Goal: Transaction & Acquisition: Purchase product/service

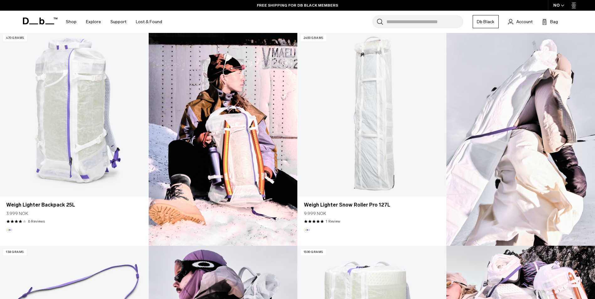
scroll to position [188, 0]
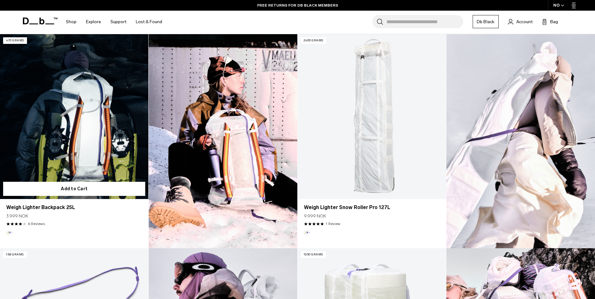
click at [89, 119] on link "Weigh Lighter Backpack 25L" at bounding box center [74, 116] width 148 height 165
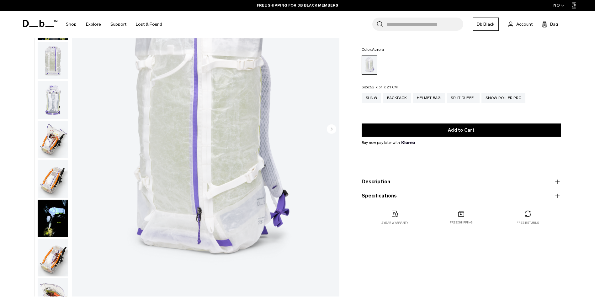
scroll to position [94, 0]
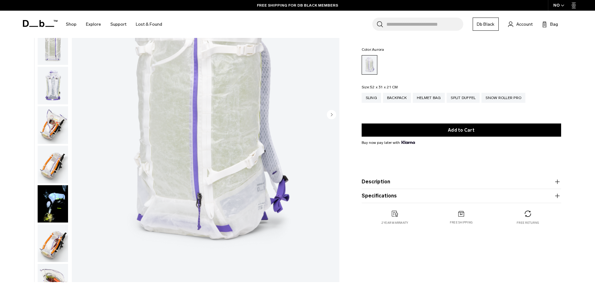
click at [330, 114] on circle "Next slide" at bounding box center [331, 114] width 9 height 9
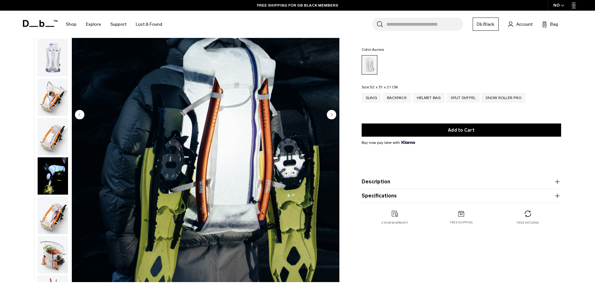
scroll to position [40, 0]
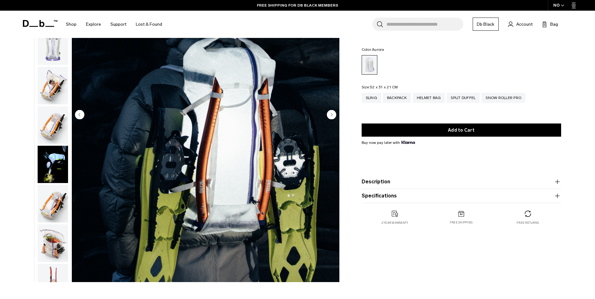
click at [330, 114] on circle "Next slide" at bounding box center [331, 114] width 9 height 9
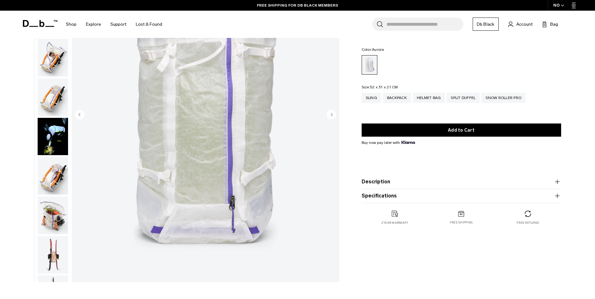
scroll to position [79, 0]
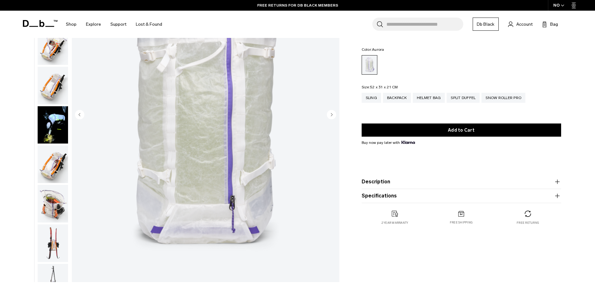
click at [330, 114] on circle "Next slide" at bounding box center [331, 114] width 9 height 9
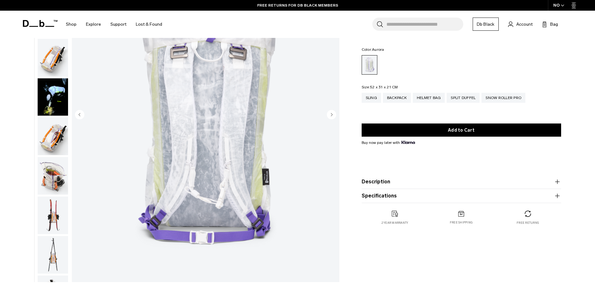
scroll to position [118, 0]
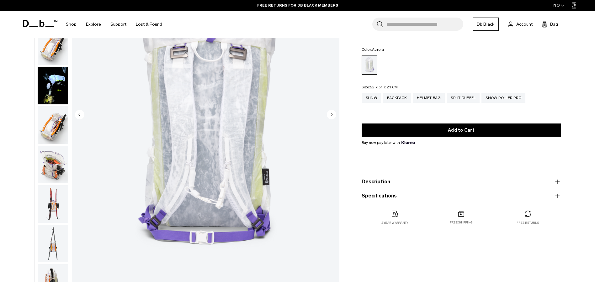
click at [330, 114] on circle "Next slide" at bounding box center [331, 114] width 9 height 9
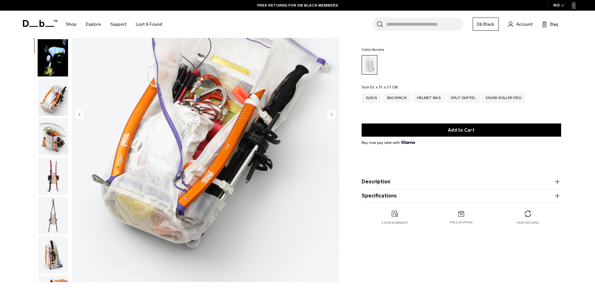
scroll to position [158, 0]
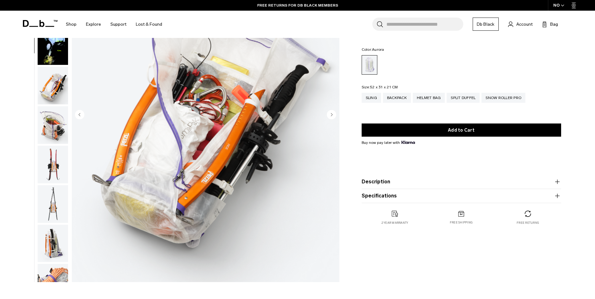
click at [330, 114] on circle "Next slide" at bounding box center [331, 114] width 9 height 9
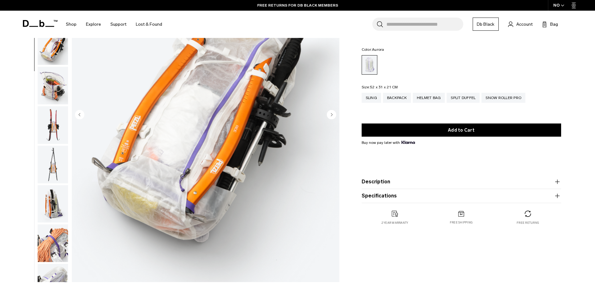
click at [330, 114] on circle "Next slide" at bounding box center [331, 114] width 9 height 9
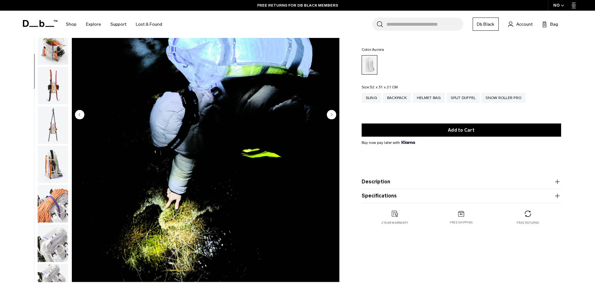
click at [330, 114] on circle "Next slide" at bounding box center [331, 114] width 9 height 9
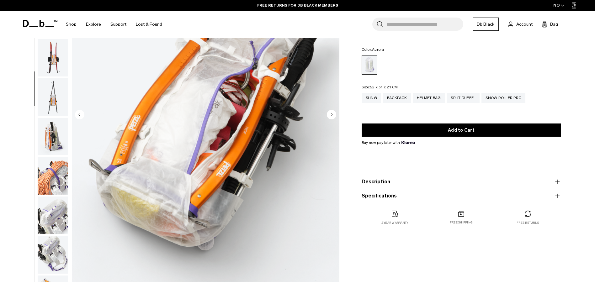
scroll to position [276, 0]
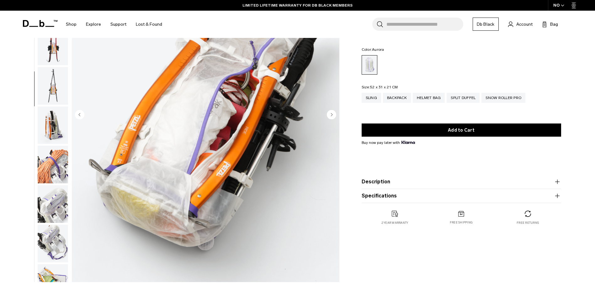
click at [329, 114] on circle "Next slide" at bounding box center [331, 114] width 9 height 9
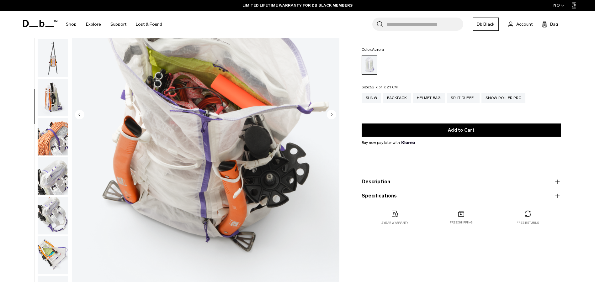
scroll to position [316, 0]
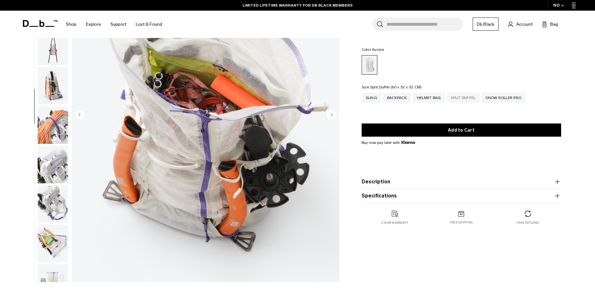
click at [459, 97] on div "Split Duffel" at bounding box center [463, 98] width 33 height 10
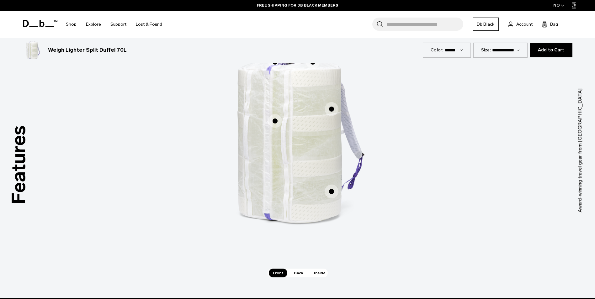
scroll to position [408, 0]
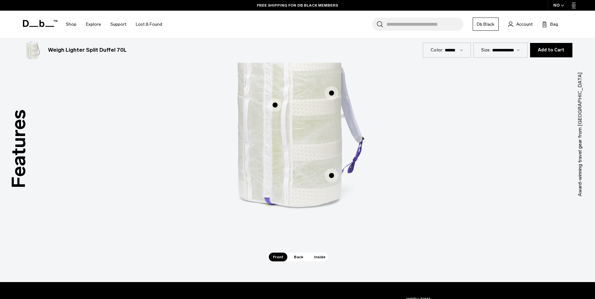
click at [294, 255] on span "Back" at bounding box center [299, 257] width 18 height 9
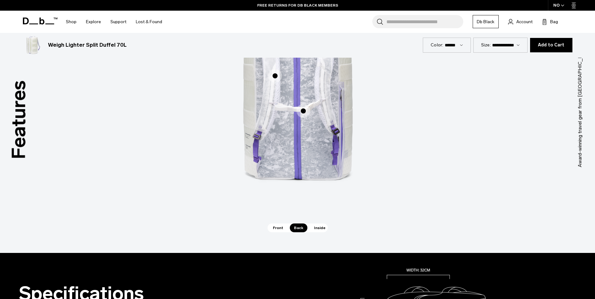
scroll to position [439, 0]
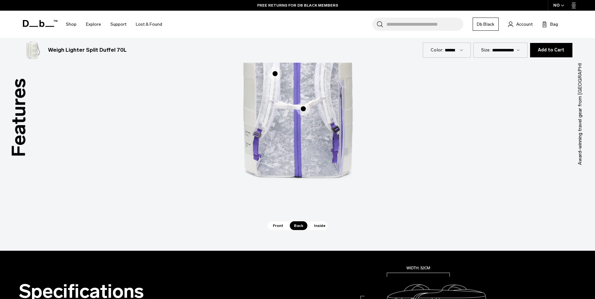
click at [315, 223] on span "Inside" at bounding box center [320, 226] width 20 height 9
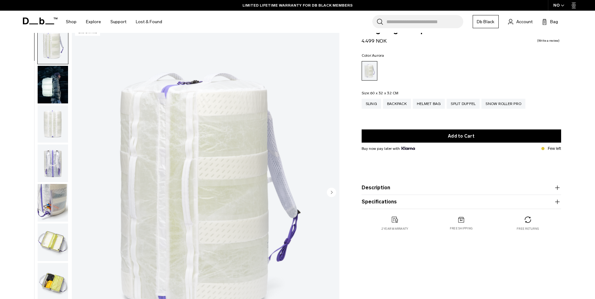
scroll to position [0, 0]
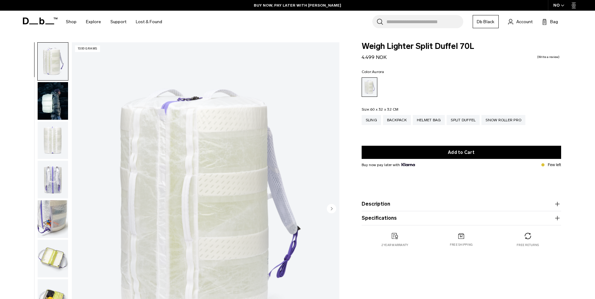
click at [558, 204] on icon "button" at bounding box center [557, 204] width 0 height 4
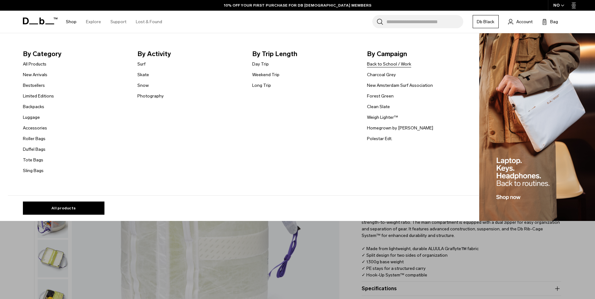
click at [384, 63] on link "Back to School / Work" at bounding box center [389, 64] width 44 height 7
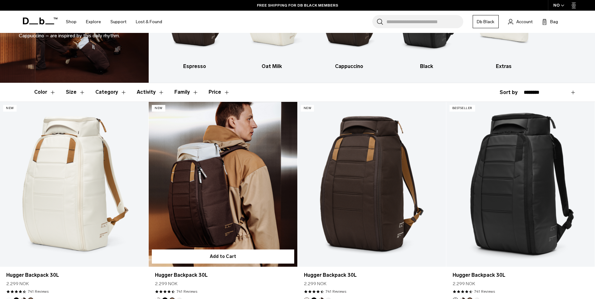
scroll to position [94, 0]
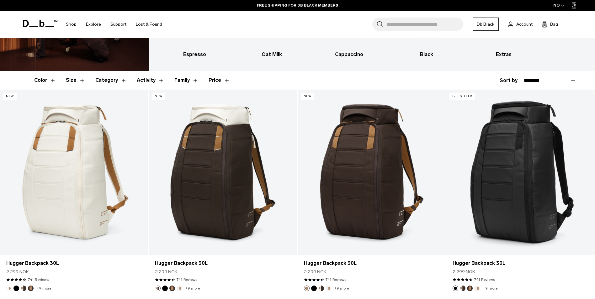
click at [158, 78] on button "Activity" at bounding box center [151, 80] width 28 height 18
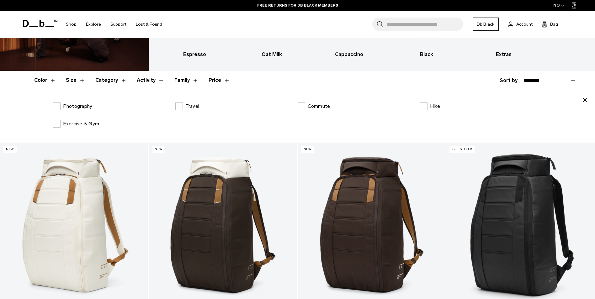
click at [158, 78] on button "Activity" at bounding box center [151, 80] width 28 height 18
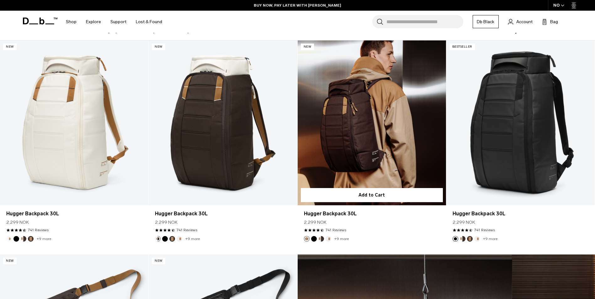
scroll to position [126, 0]
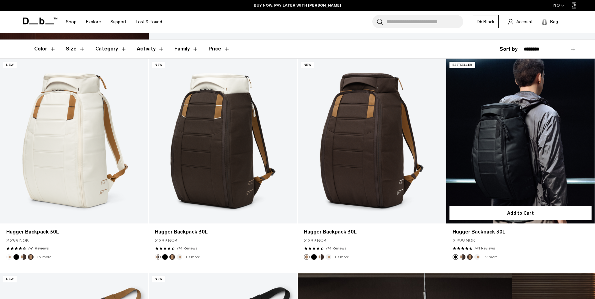
click at [509, 128] on link "Hugger Backpack 30L" at bounding box center [521, 141] width 148 height 165
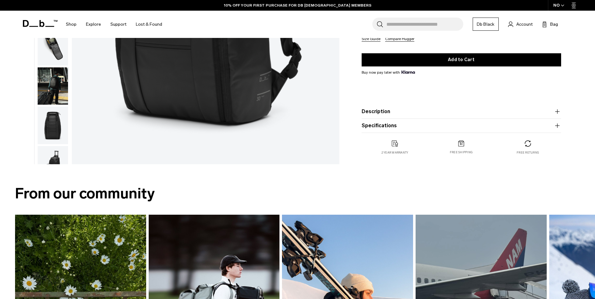
scroll to position [251, 0]
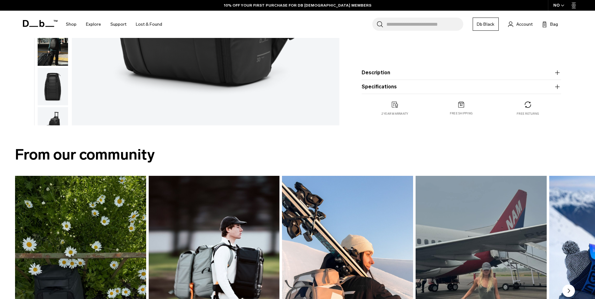
click at [558, 86] on icon "button" at bounding box center [558, 87] width 8 height 8
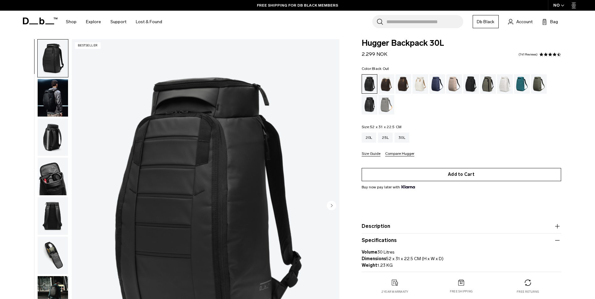
scroll to position [0, 0]
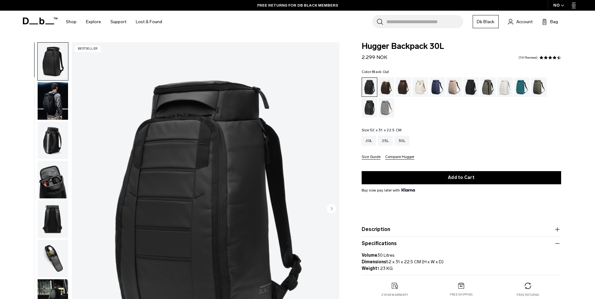
click at [372, 156] on button "Size Guide" at bounding box center [371, 157] width 19 height 5
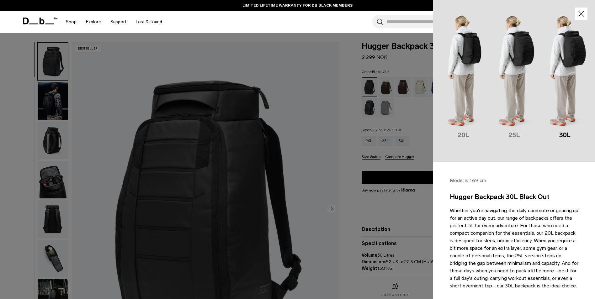
click at [577, 14] on icon "button" at bounding box center [581, 13] width 9 height 9
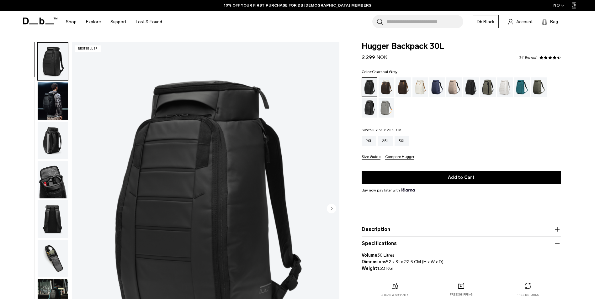
click at [474, 85] on div "Charcoal Grey" at bounding box center [472, 87] width 16 height 19
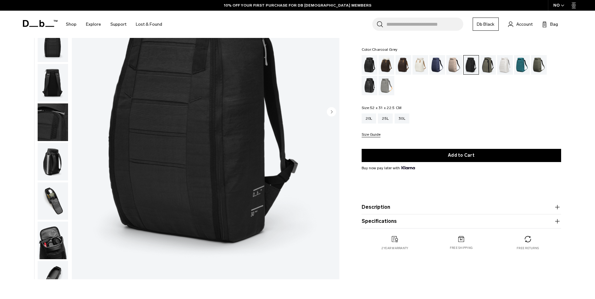
scroll to position [220, 0]
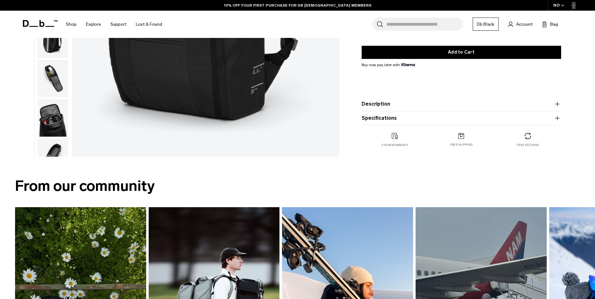
click at [558, 117] on icon "button" at bounding box center [557, 118] width 0 height 4
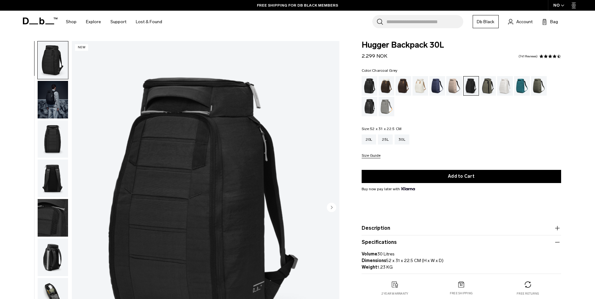
scroll to position [0, 0]
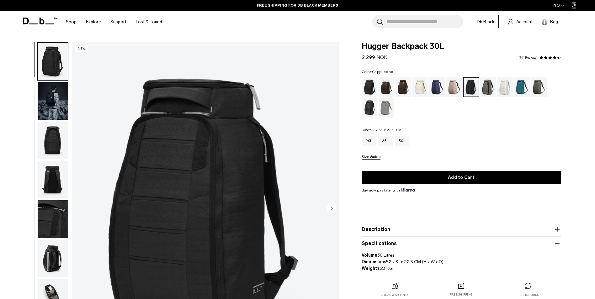
click at [386, 86] on div "Cappuccino" at bounding box center [387, 87] width 16 height 19
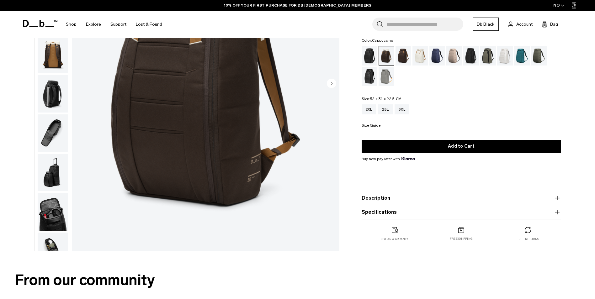
click at [559, 211] on icon "button" at bounding box center [558, 213] width 8 height 8
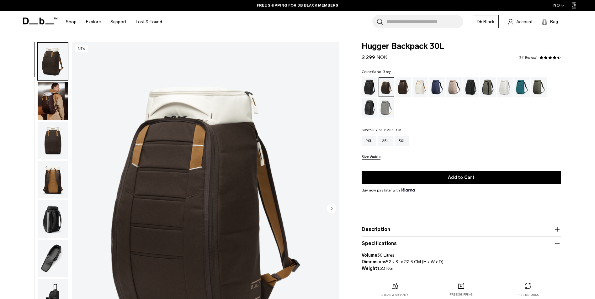
click at [387, 105] on div "Sand Grey" at bounding box center [387, 107] width 16 height 19
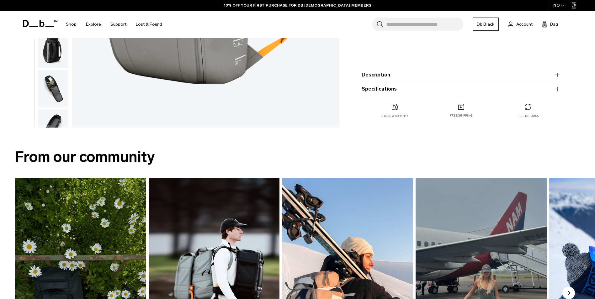
scroll to position [251, 0]
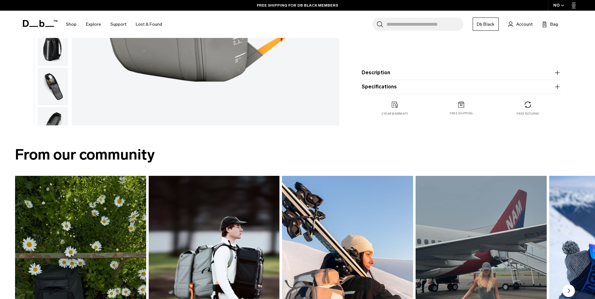
click at [559, 86] on icon "button" at bounding box center [558, 87] width 8 height 8
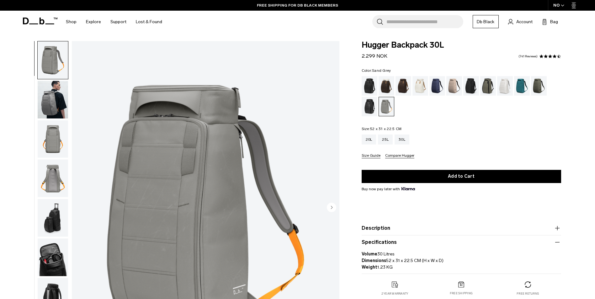
scroll to position [0, 0]
